Goal: Navigation & Orientation: Find specific page/section

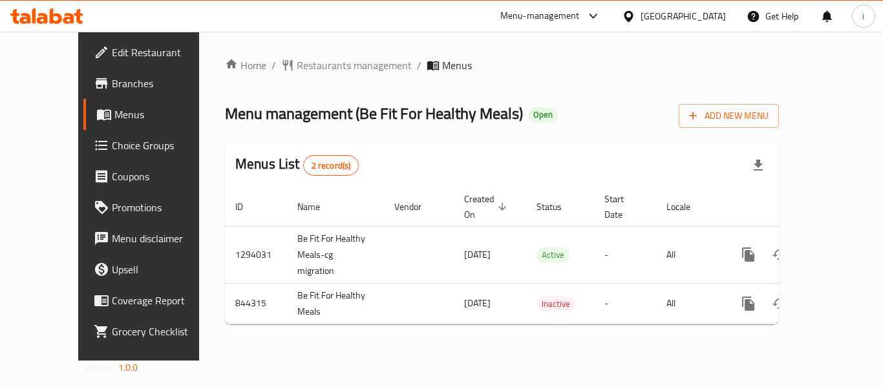
click at [637, 21] on div at bounding box center [631, 16] width 19 height 14
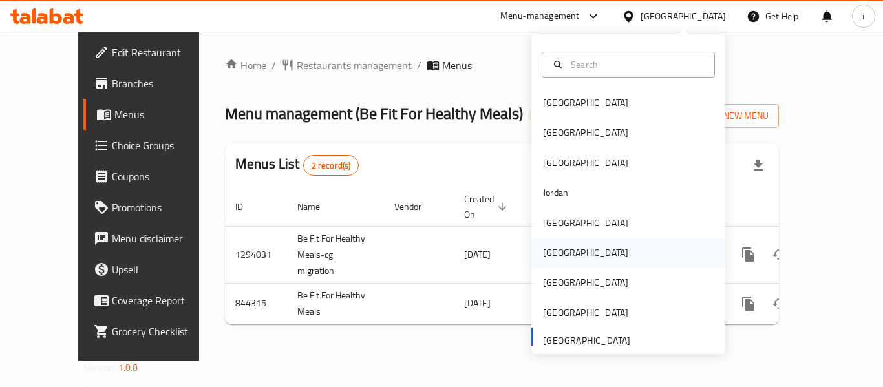
click at [549, 252] on div "[GEOGRAPHIC_DATA]" at bounding box center [585, 253] width 85 height 14
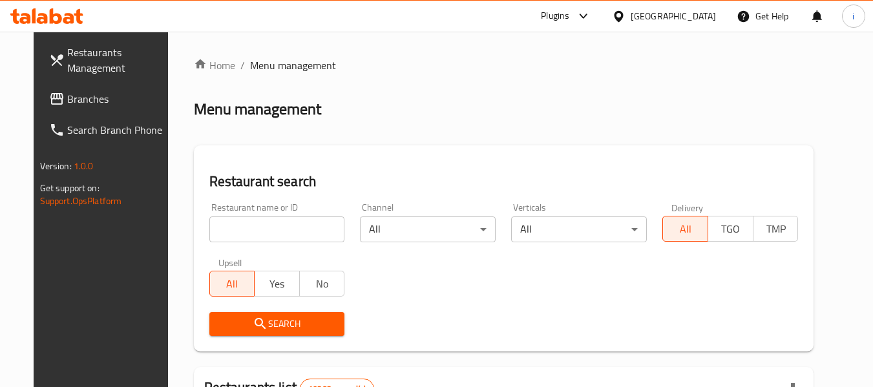
click at [70, 94] on span "Branches" at bounding box center [118, 99] width 102 height 16
